Goal: Find specific page/section: Find specific page/section

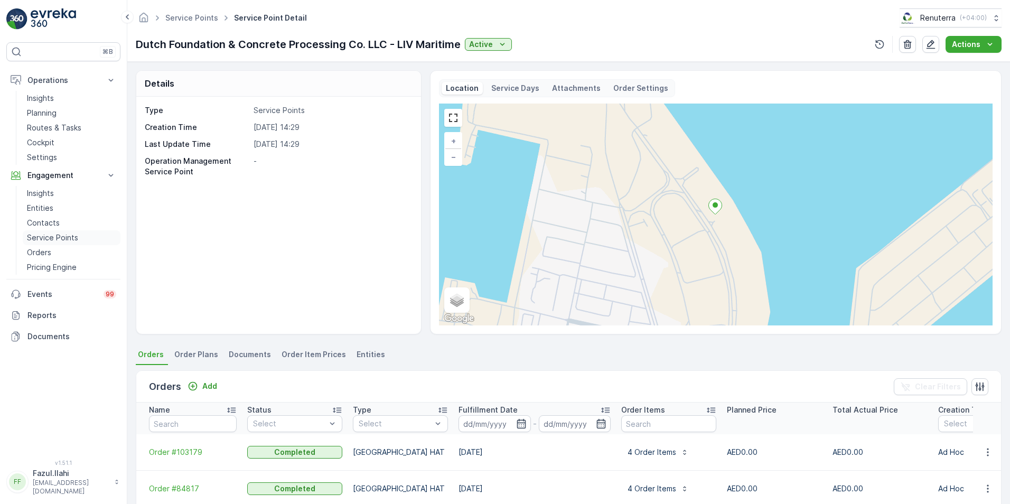
click at [42, 237] on p "Service Points" at bounding box center [52, 237] width 51 height 11
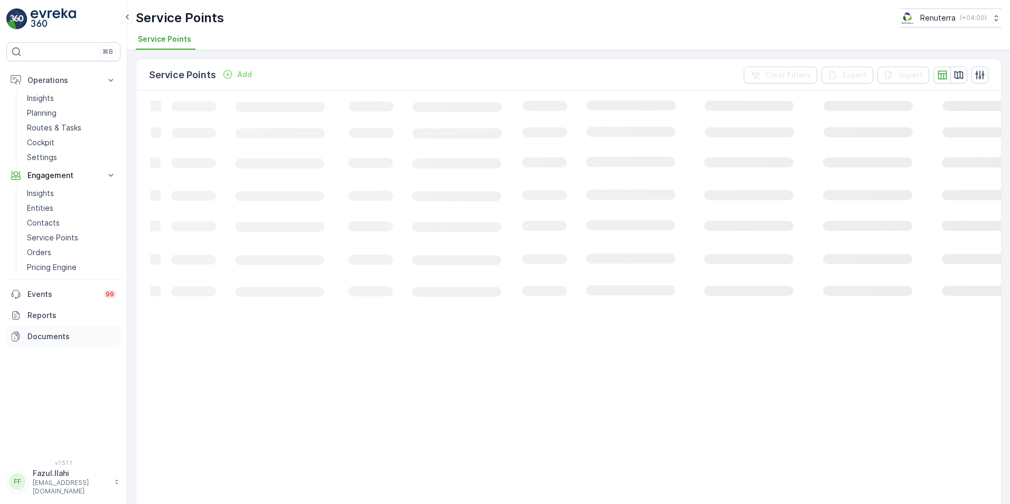
click at [49, 336] on p "Documents" at bounding box center [71, 336] width 89 height 11
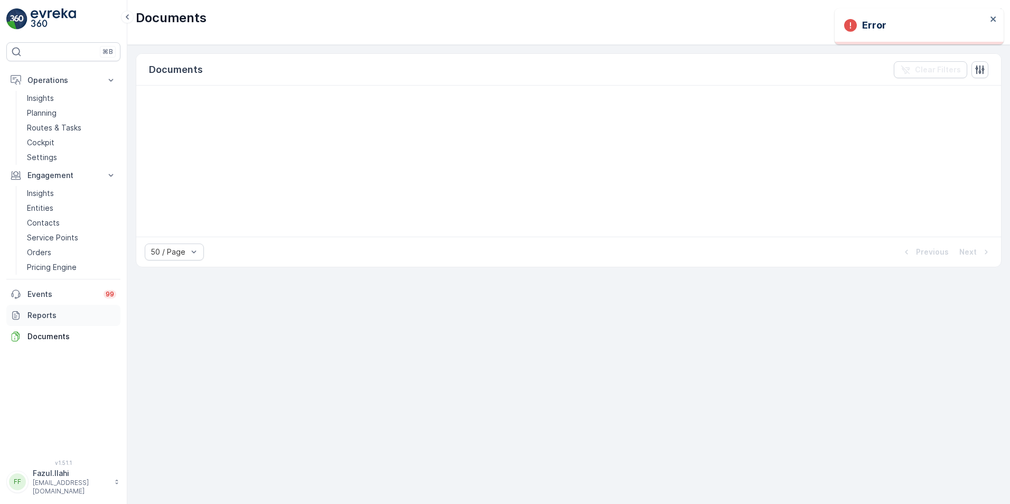
click at [45, 314] on p "Reports" at bounding box center [71, 315] width 89 height 11
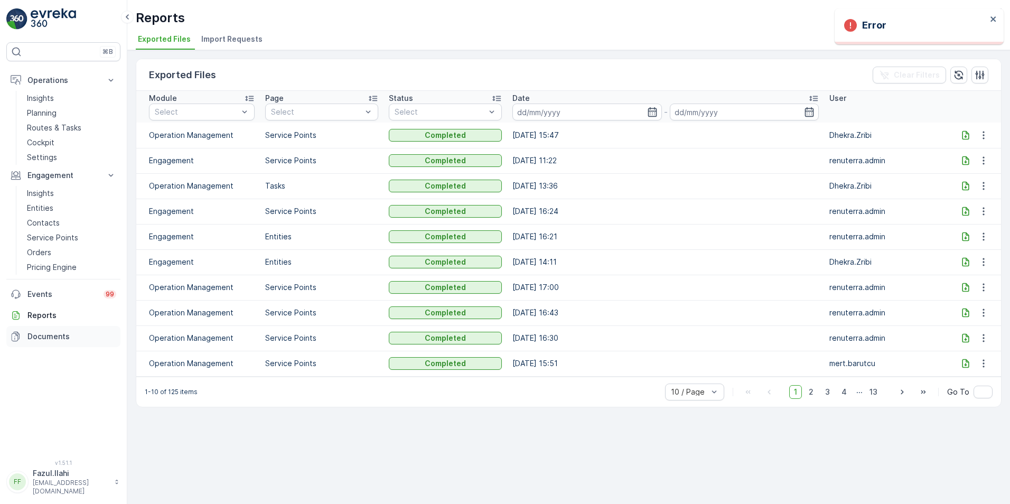
click at [44, 333] on p "Documents" at bounding box center [71, 336] width 89 height 11
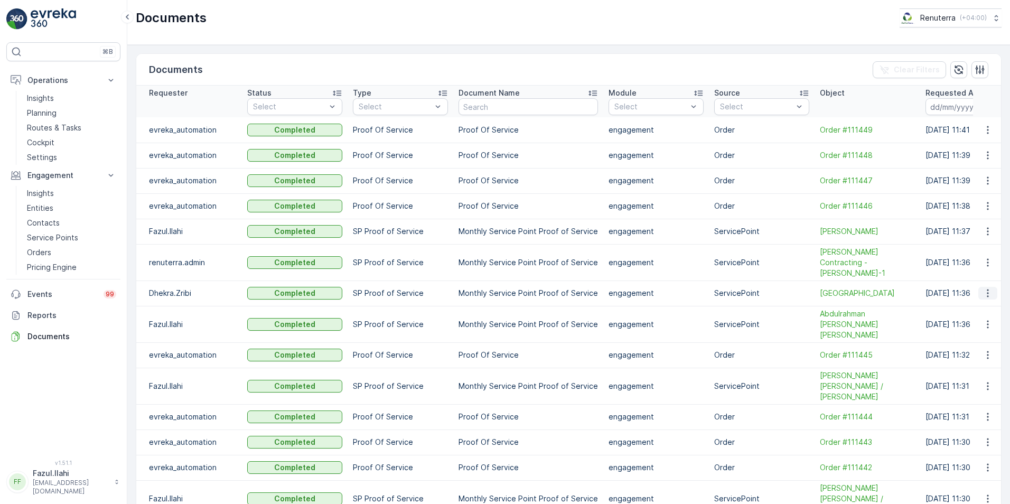
click at [983, 288] on icon "button" at bounding box center [988, 293] width 11 height 11
click at [977, 297] on span "See Details" at bounding box center [985, 298] width 41 height 11
